Goal: Information Seeking & Learning: Learn about a topic

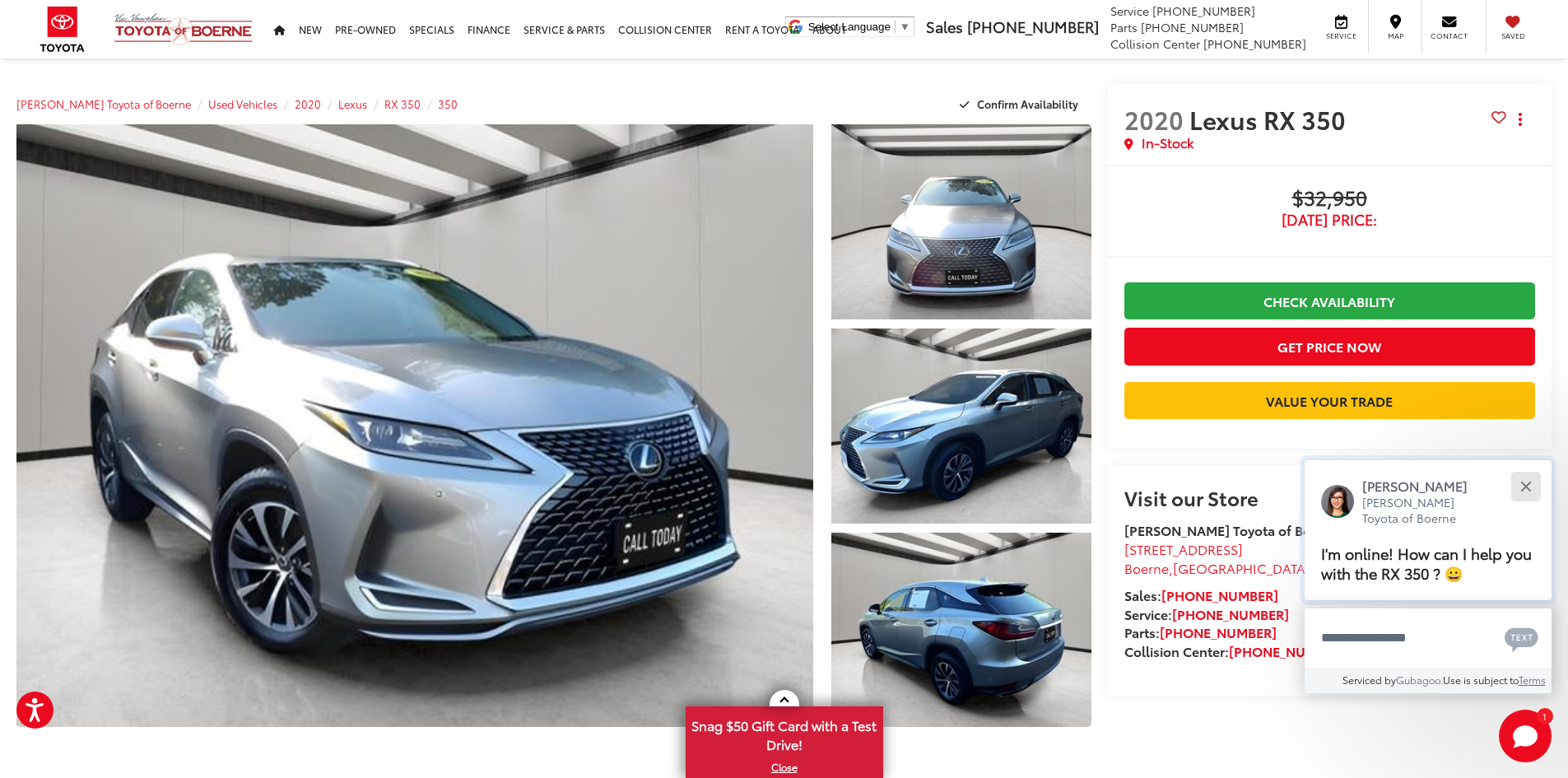
click at [1527, 486] on div "Close" at bounding box center [1525, 486] width 11 height 11
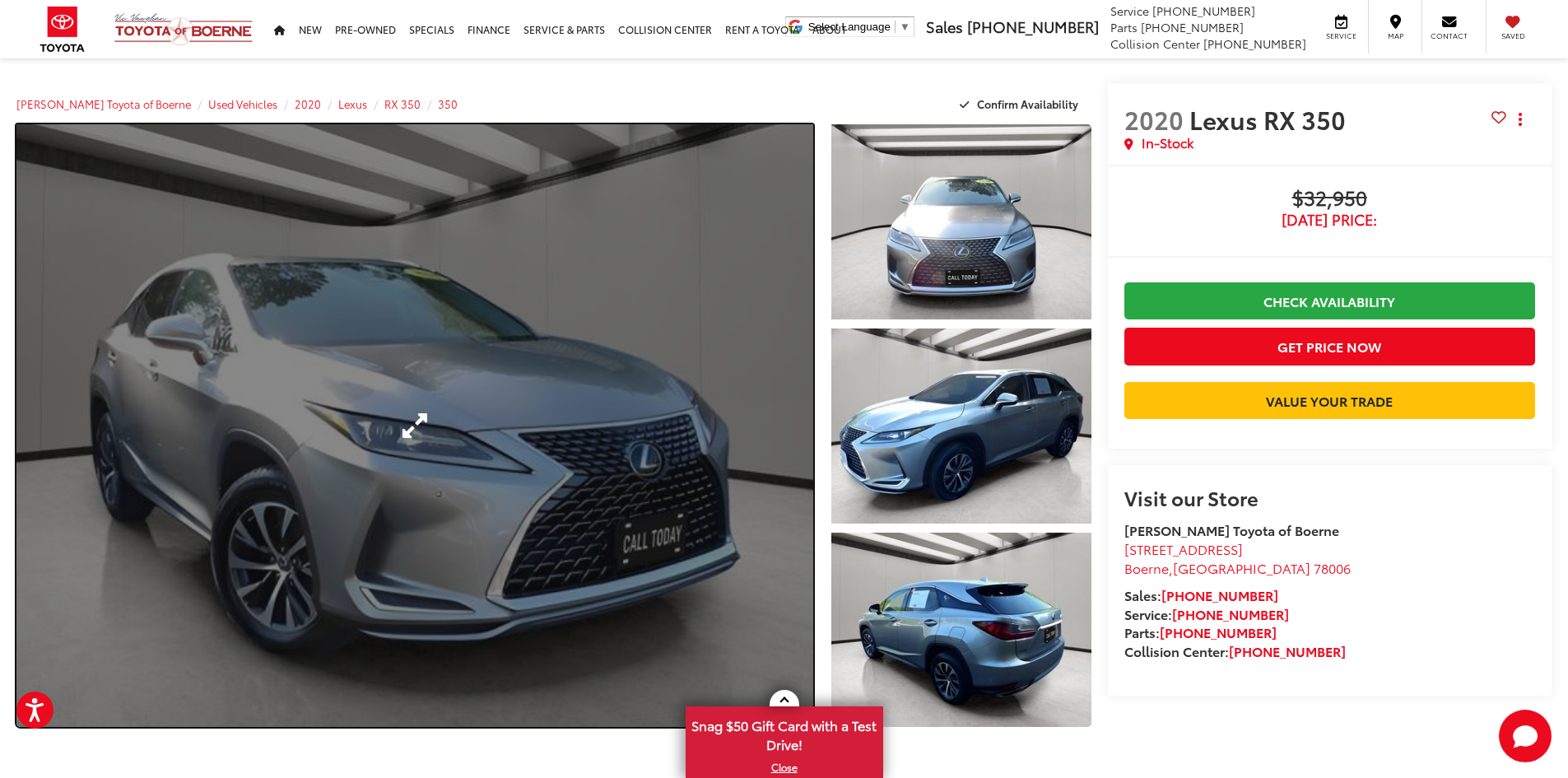
click at [609, 408] on link "Expand Photo 0" at bounding box center [414, 425] width 796 height 602
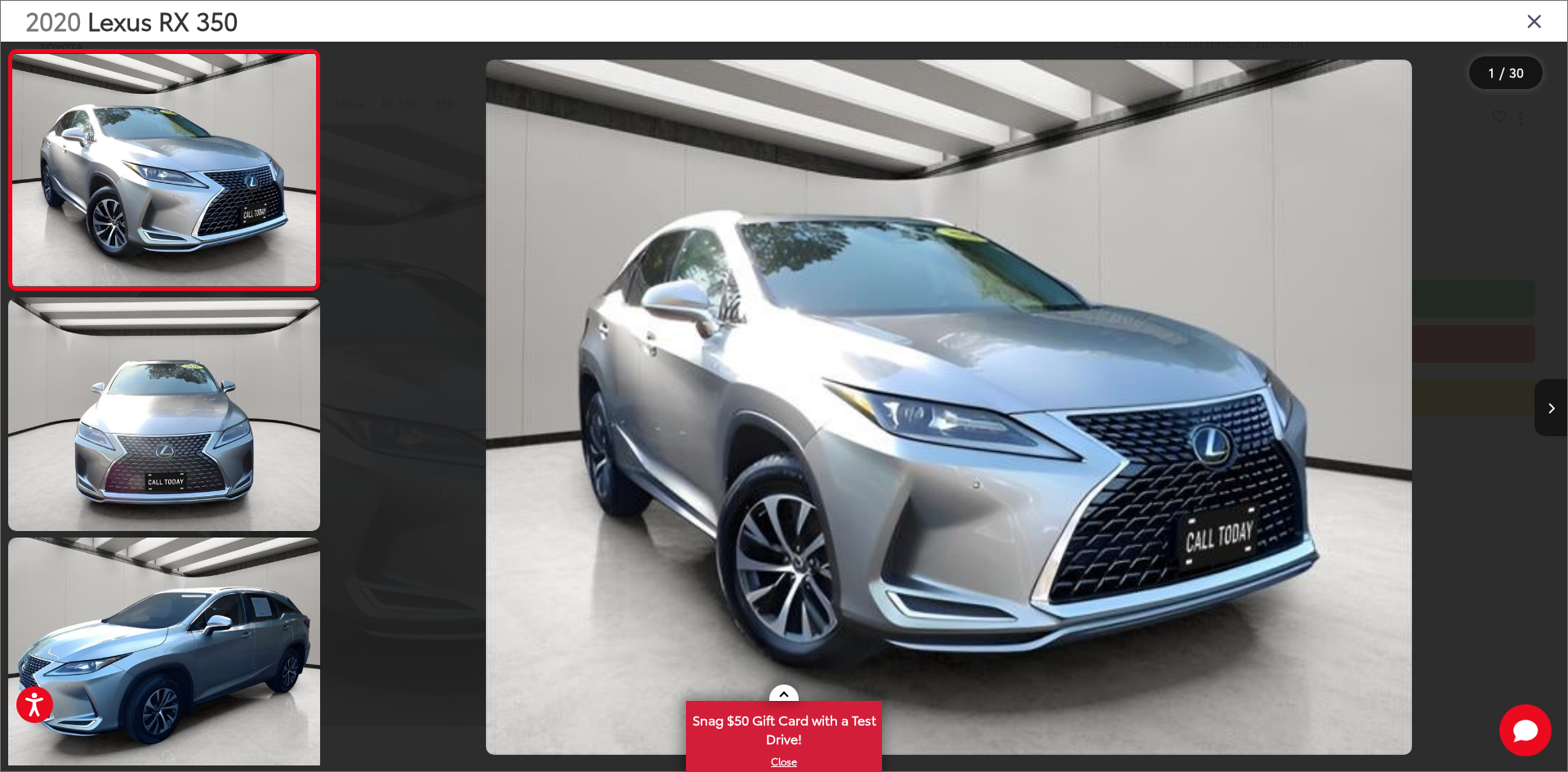
click at [1547, 409] on icon "Next image" at bounding box center [1550, 408] width 7 height 11
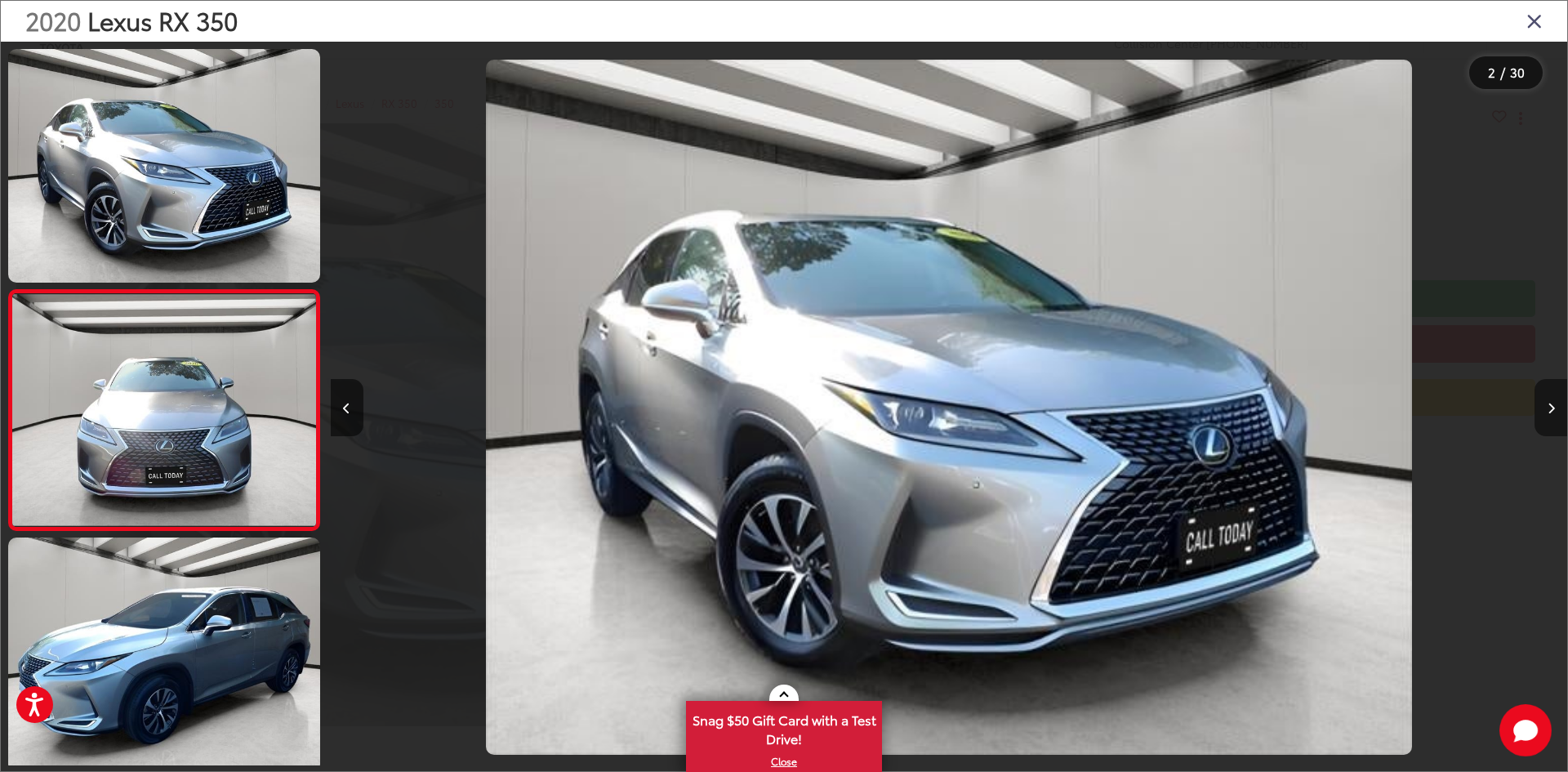
scroll to position [50, 0]
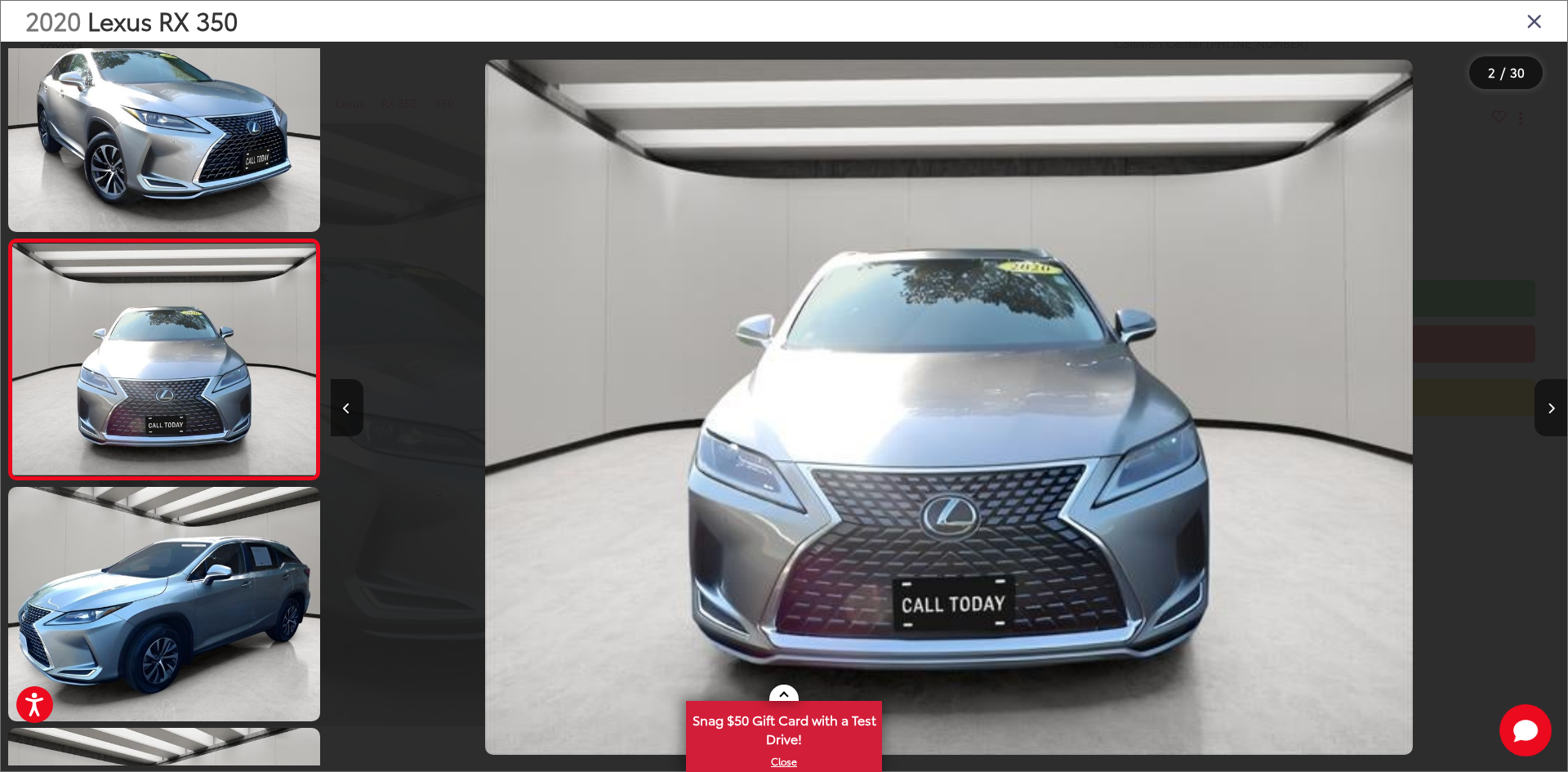
click at [1547, 409] on icon "Next image" at bounding box center [1550, 408] width 7 height 11
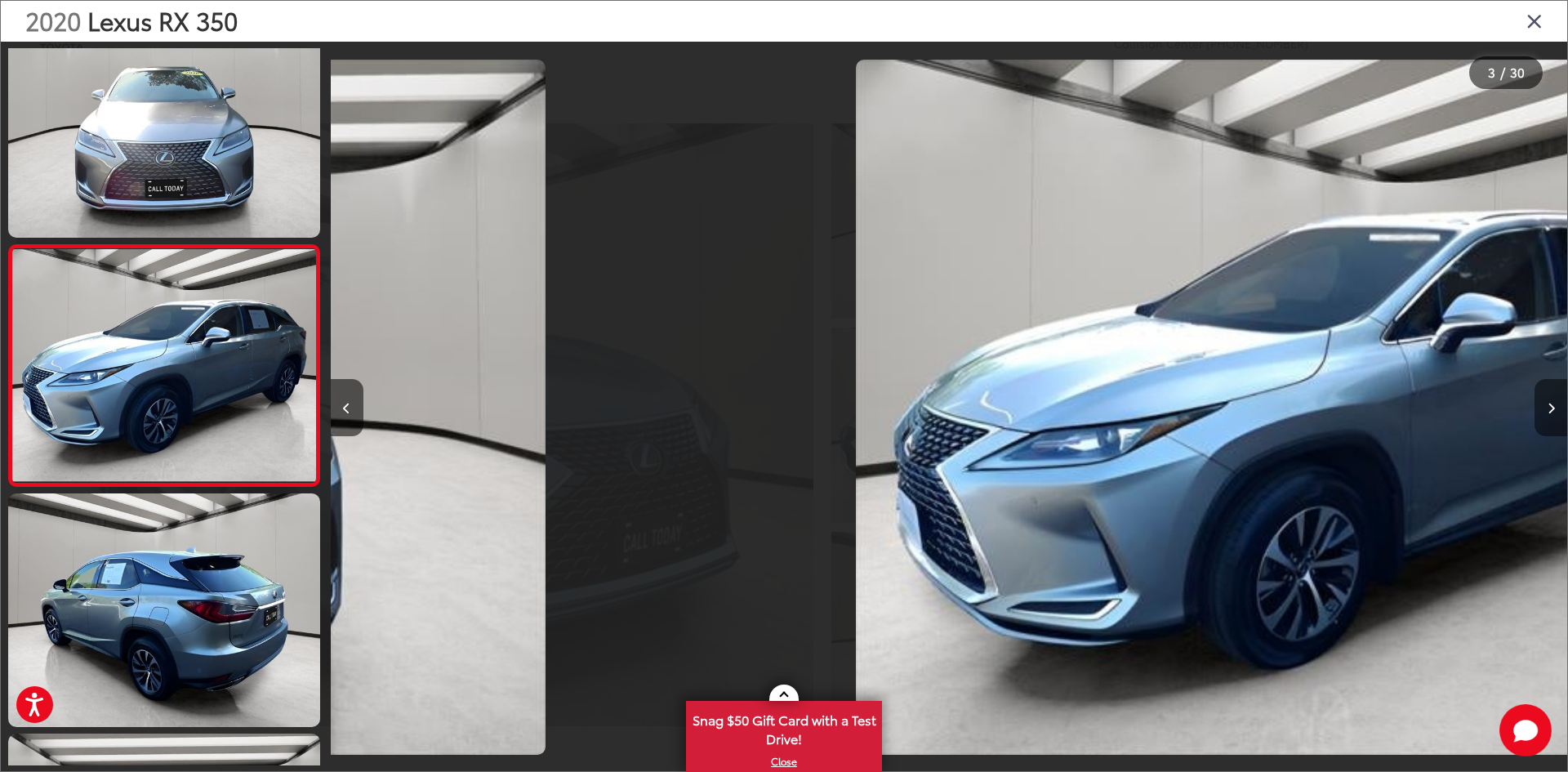
scroll to position [291, 0]
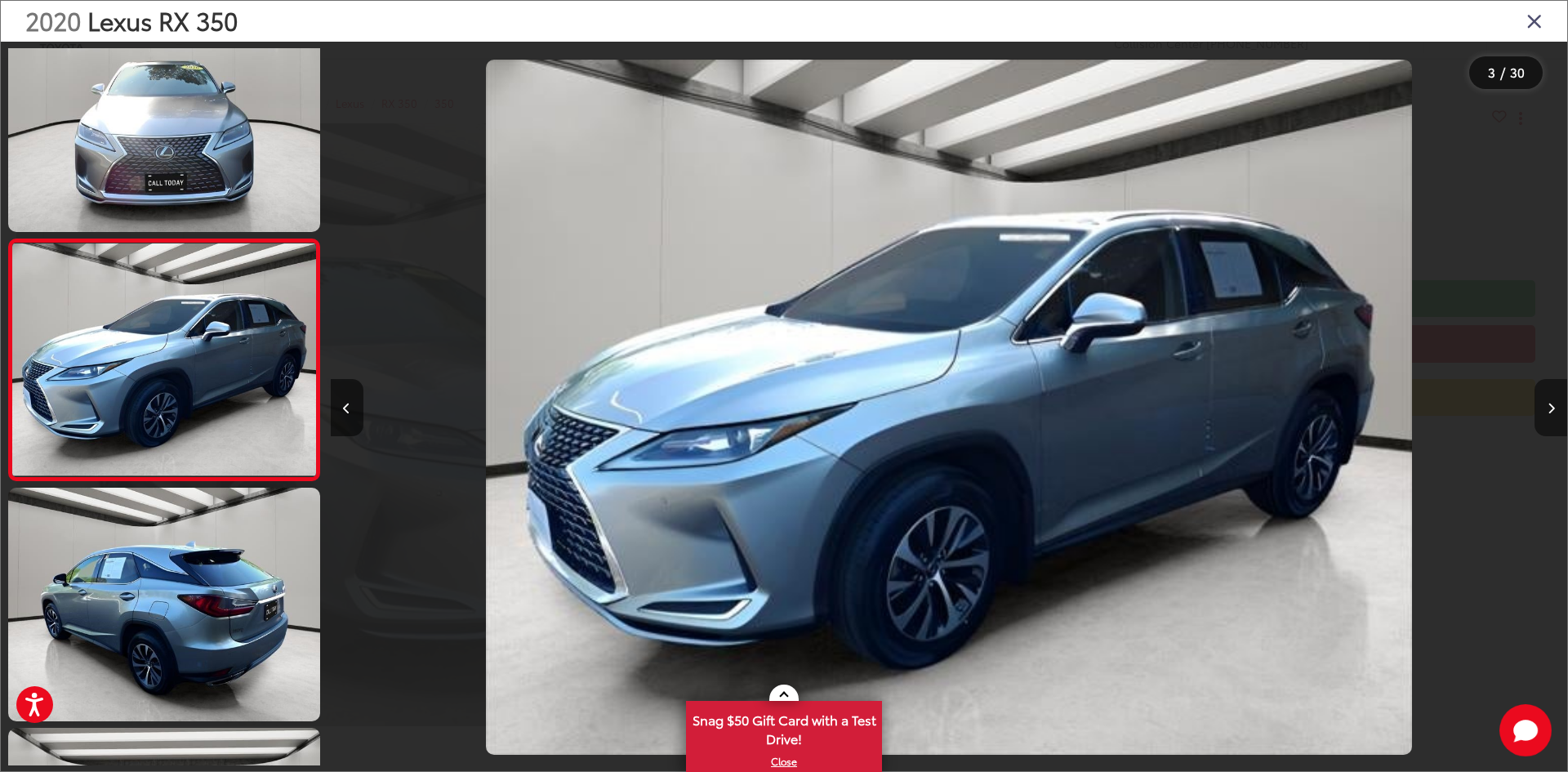
click at [1547, 409] on icon "Next image" at bounding box center [1550, 408] width 7 height 11
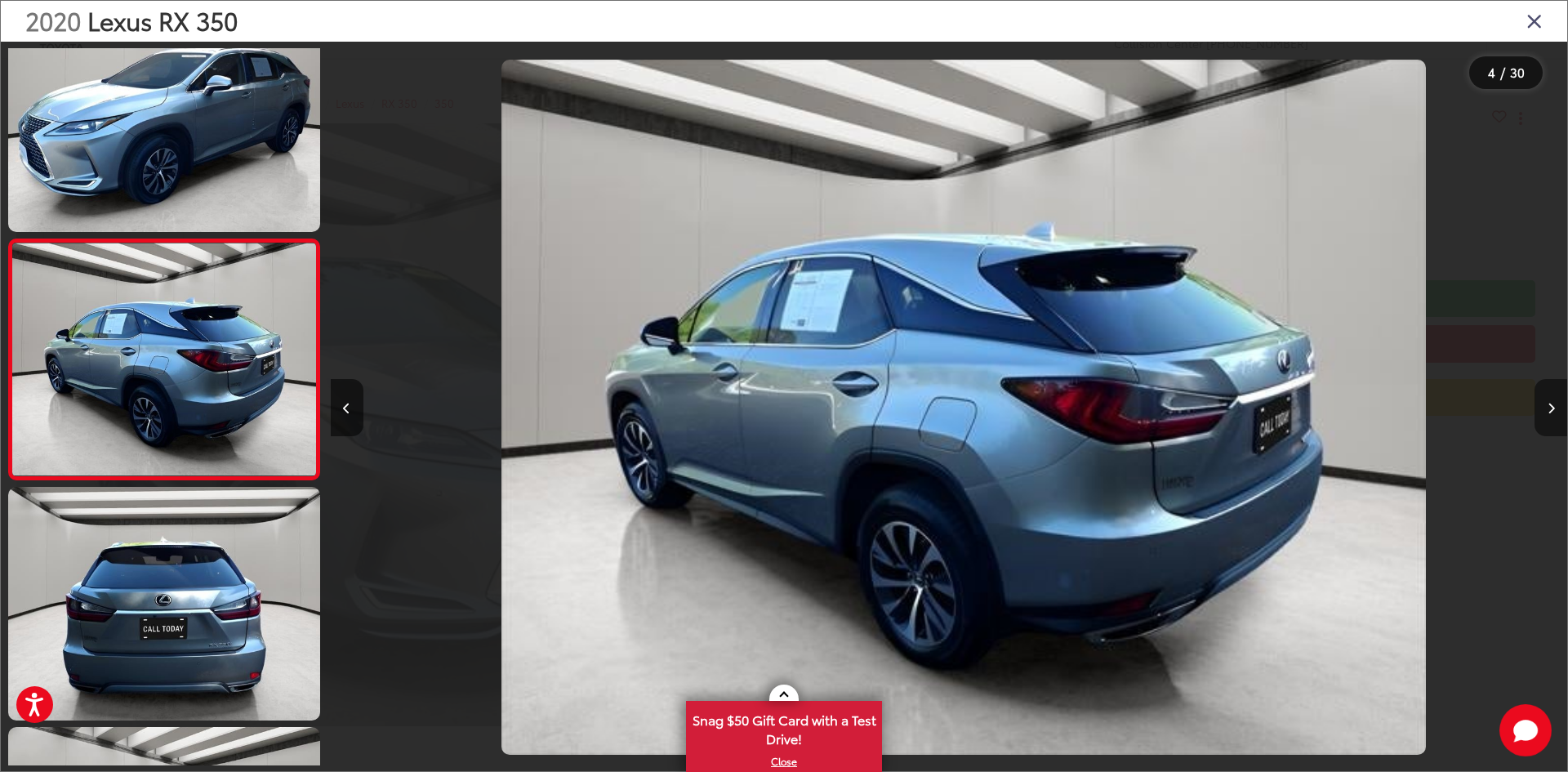
scroll to position [0, 3709]
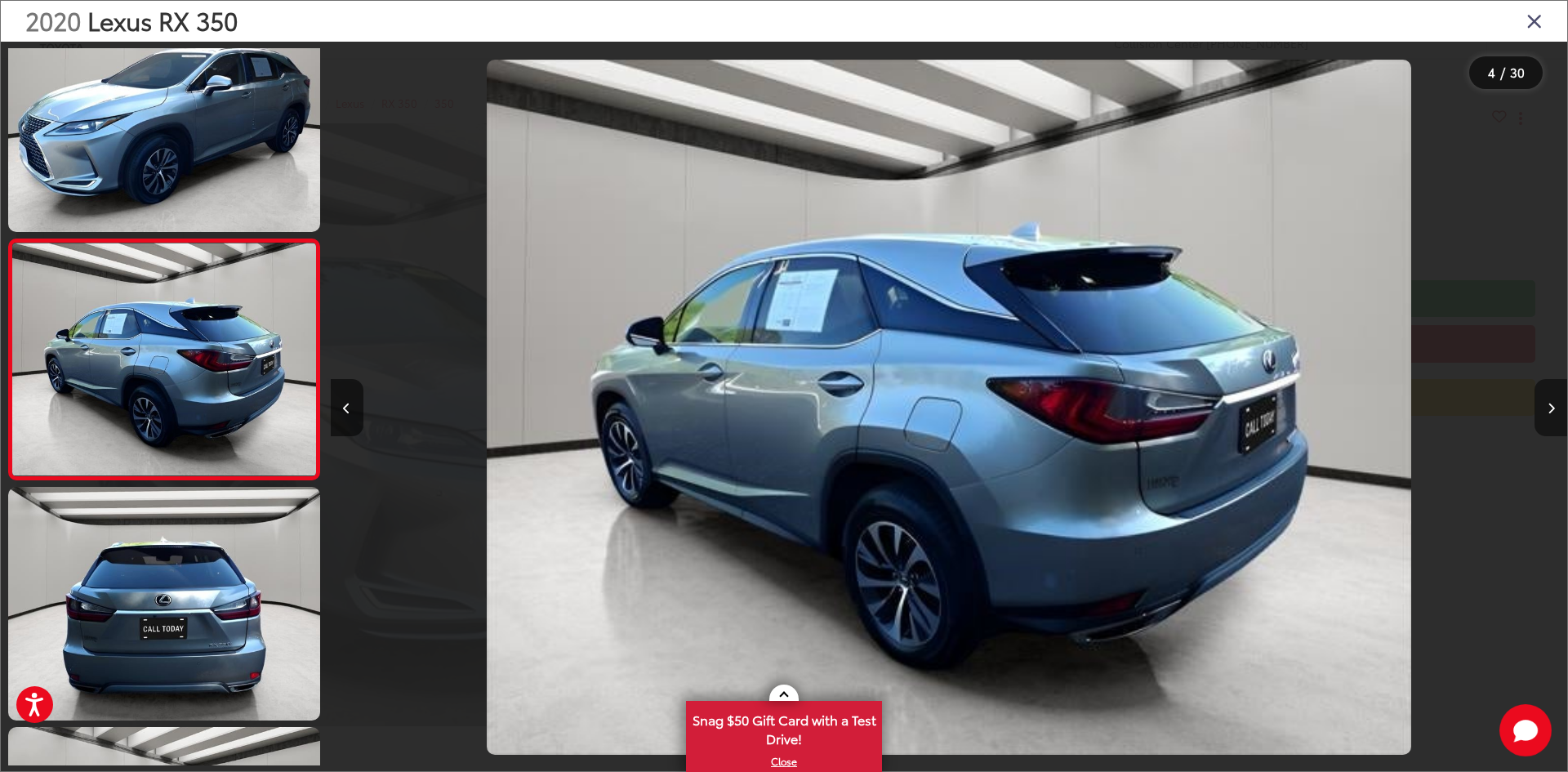
click at [1547, 409] on icon "Next image" at bounding box center [1550, 408] width 7 height 11
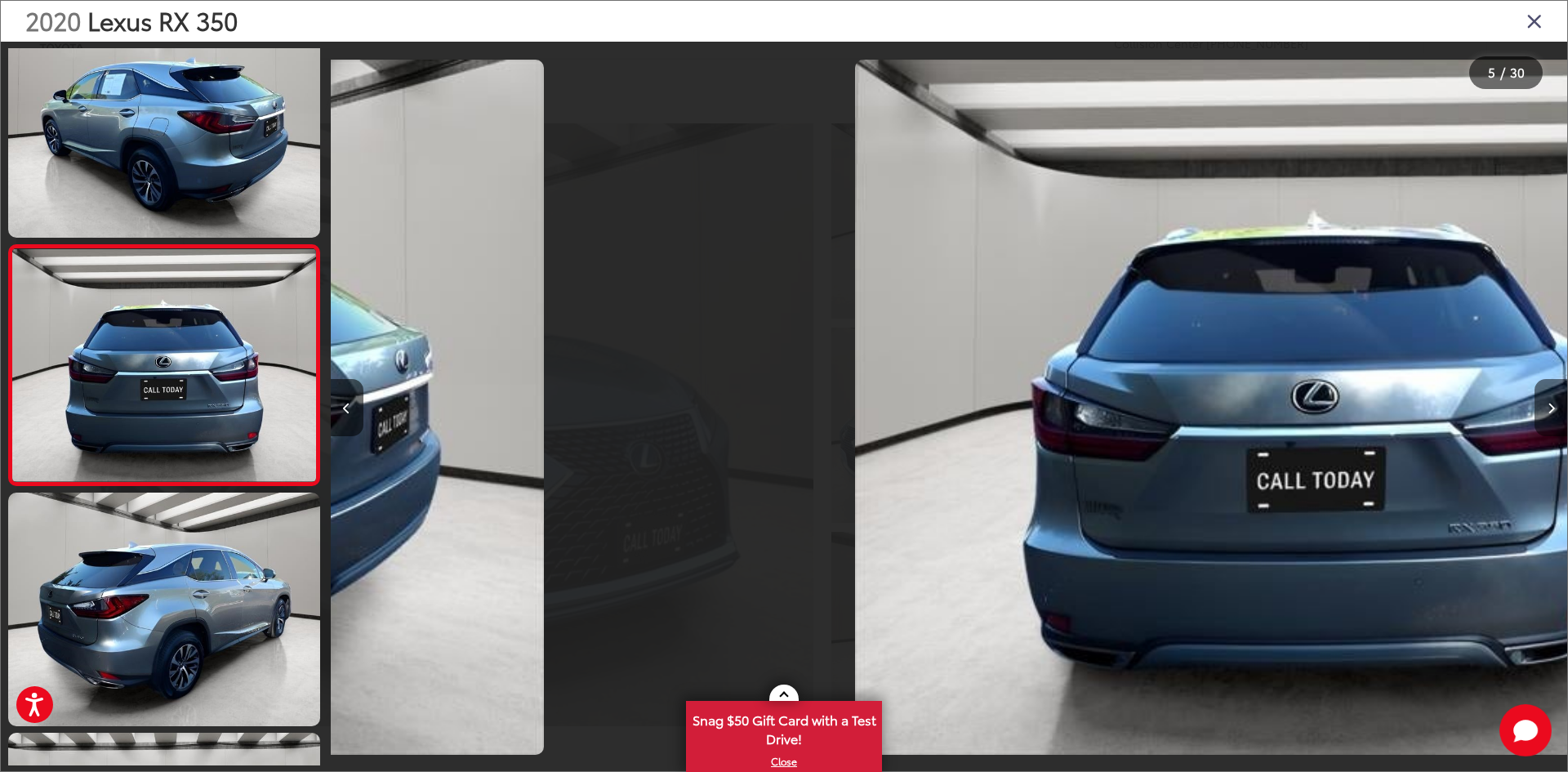
scroll to position [772, 0]
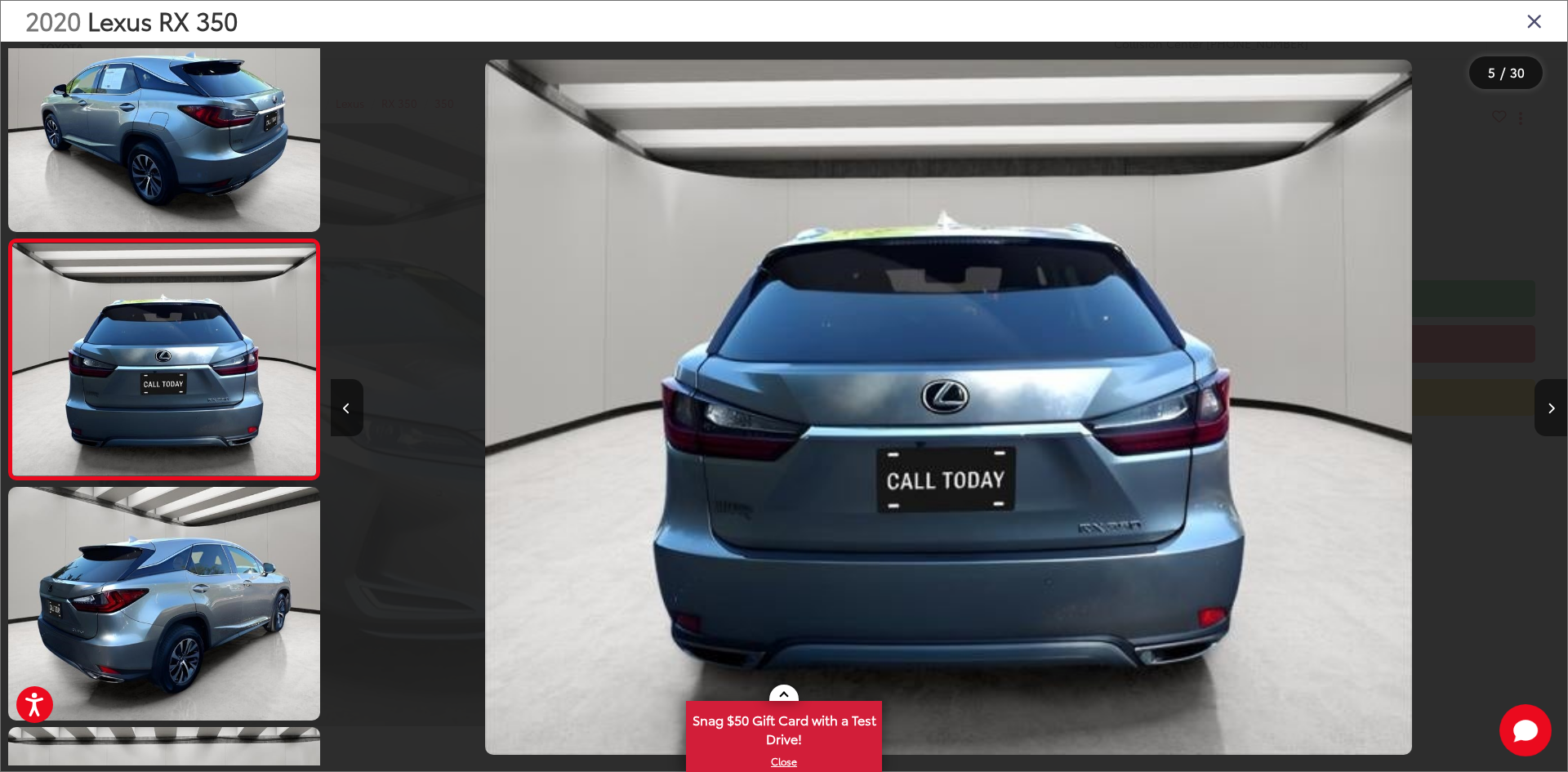
click at [1546, 409] on button "Next image" at bounding box center [1550, 408] width 33 height 57
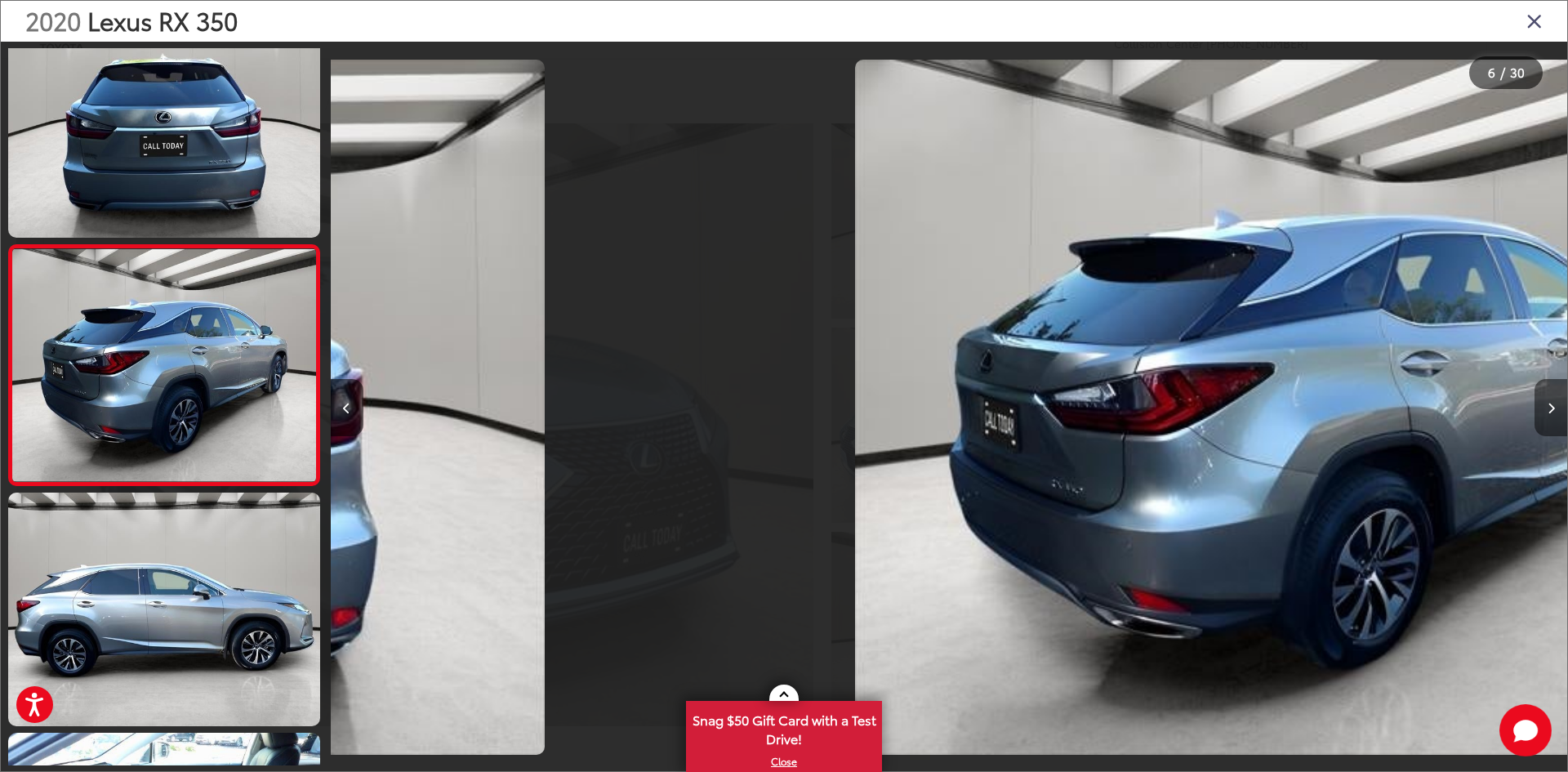
scroll to position [1012, 0]
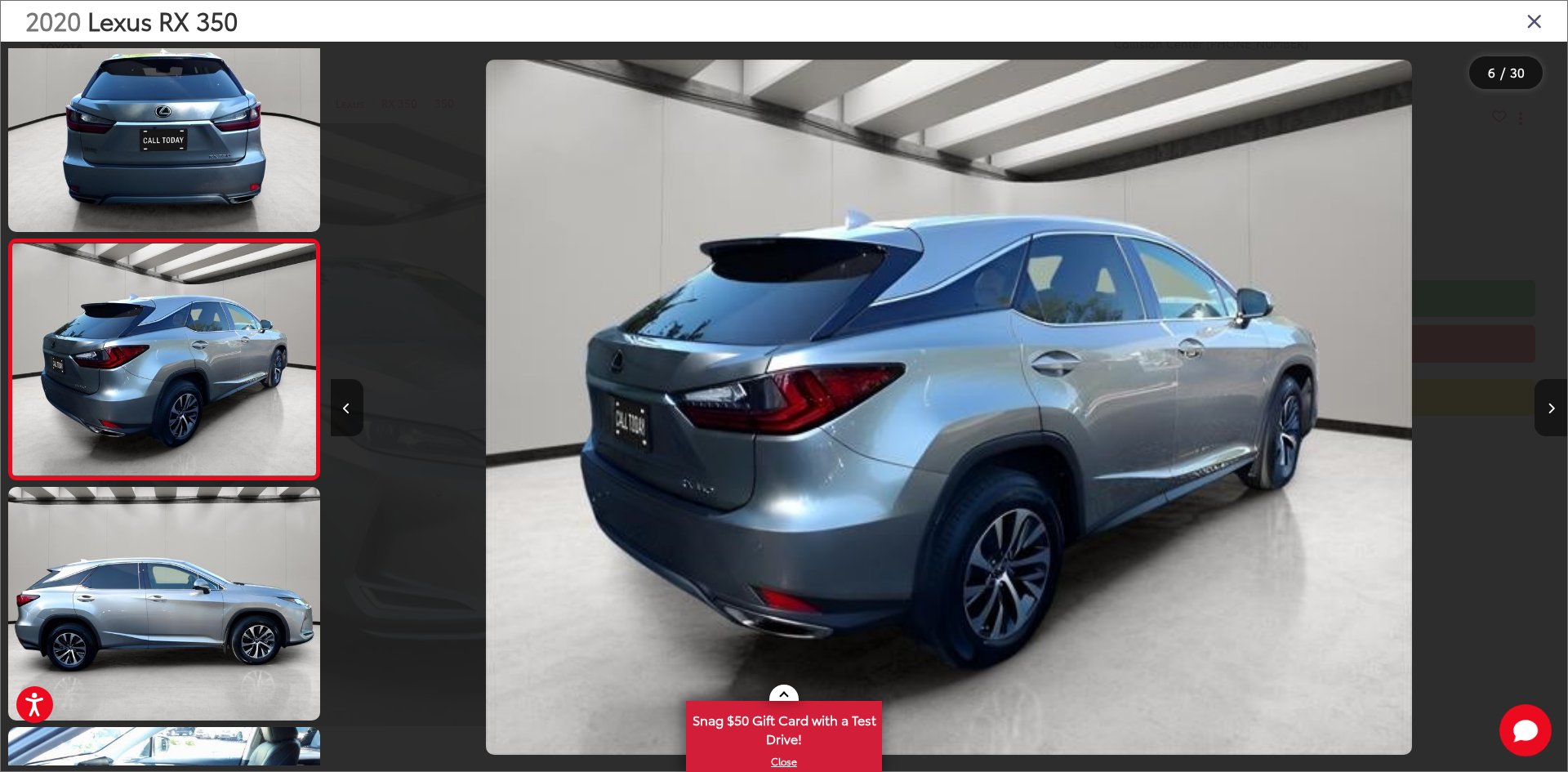
click at [1546, 409] on button "Next image" at bounding box center [1550, 408] width 33 height 57
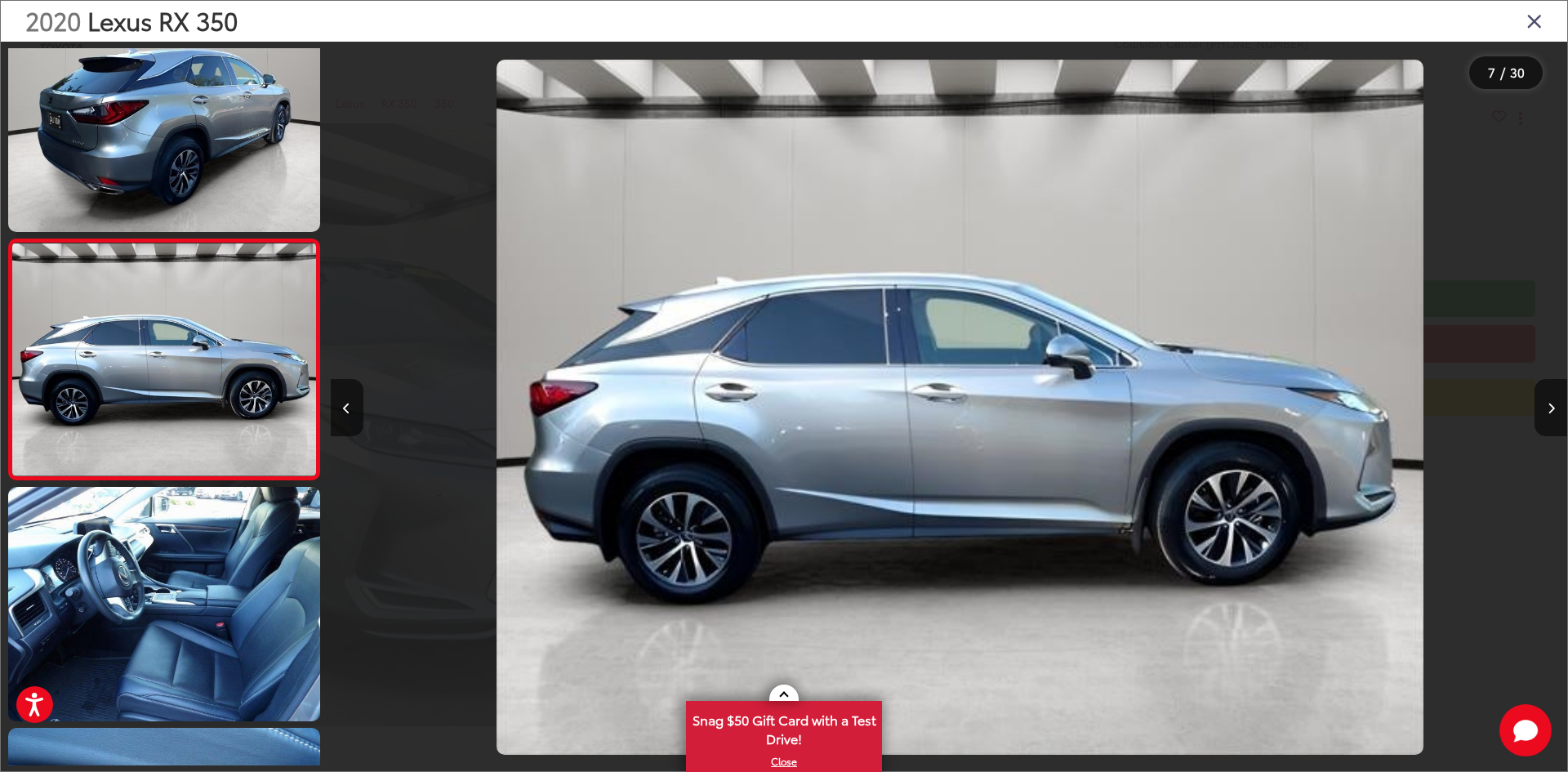
scroll to position [0, 7418]
